Goal: Task Accomplishment & Management: Manage account settings

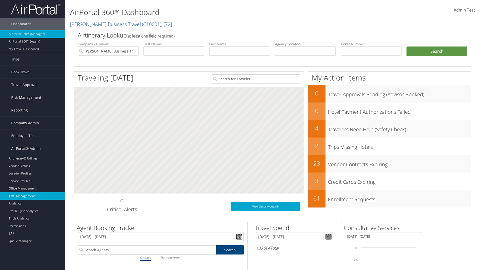
click at [33, 196] on link "TMC Management" at bounding box center [32, 196] width 65 height 8
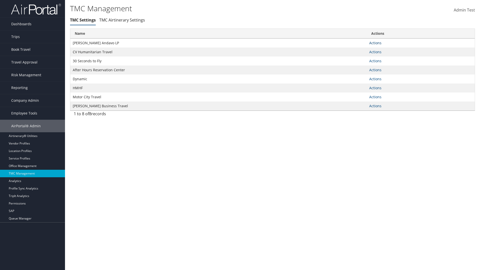
click at [375, 43] on link "Actions" at bounding box center [375, 43] width 12 height 5
click at [359, 59] on link "Manage Travel Offices" at bounding box center [359, 59] width 41 height 9
